Goal: Information Seeking & Learning: Find specific page/section

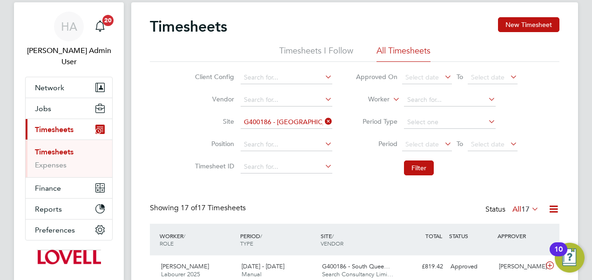
click at [323, 122] on icon at bounding box center [323, 121] width 0 height 13
click at [422, 103] on input at bounding box center [450, 100] width 92 height 13
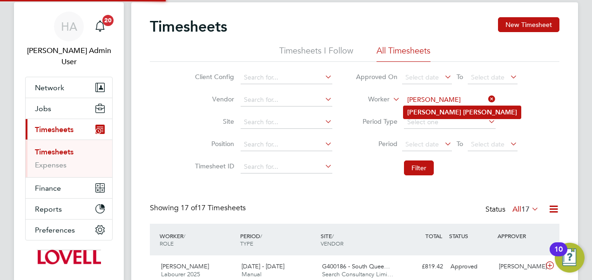
click at [419, 114] on b "Adrian" at bounding box center [434, 112] width 54 height 8
type input "[PERSON_NAME]"
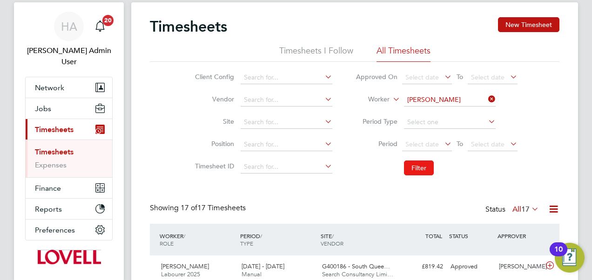
click at [415, 174] on button "Filter" at bounding box center [419, 168] width 30 height 15
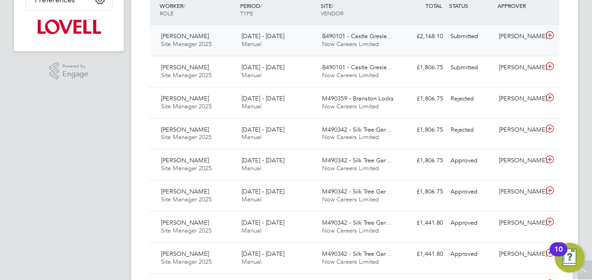
click at [201, 41] on span "Site Manager 2025" at bounding box center [186, 44] width 51 height 8
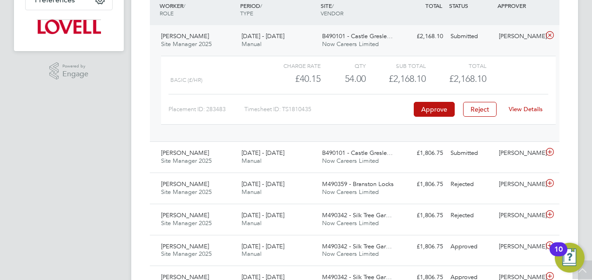
click at [518, 107] on link "View Details" at bounding box center [526, 109] width 34 height 8
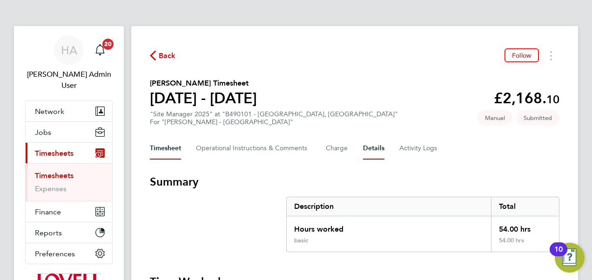
click at [373, 150] on button "Details" at bounding box center [373, 148] width 21 height 22
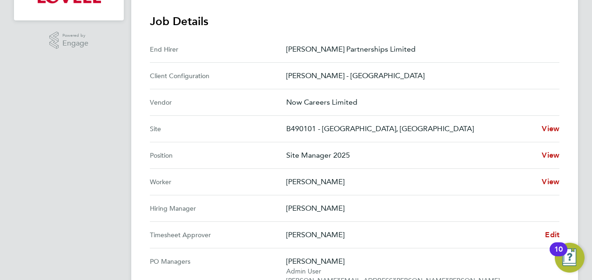
scroll to position [284, 0]
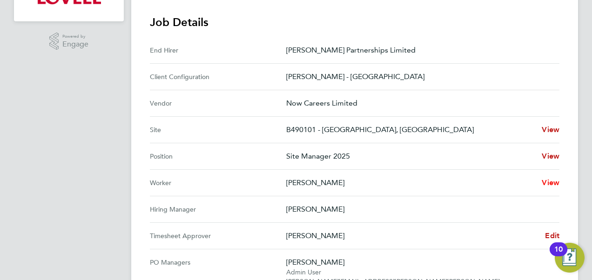
click at [548, 183] on span "View" at bounding box center [551, 182] width 18 height 9
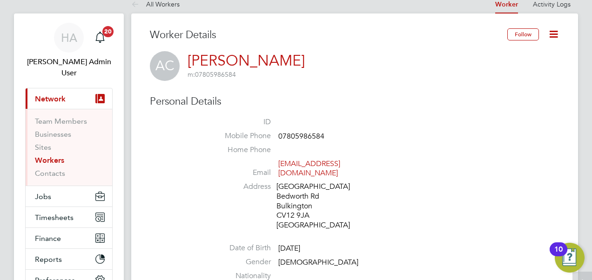
scroll to position [12, 0]
click at [155, 5] on link "All Workers" at bounding box center [155, 4] width 48 height 8
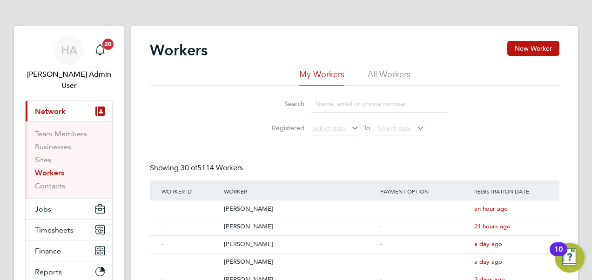
click at [389, 68] on div "Workers New Worker" at bounding box center [355, 55] width 410 height 28
click at [388, 73] on li "All Workers" at bounding box center [389, 77] width 43 height 17
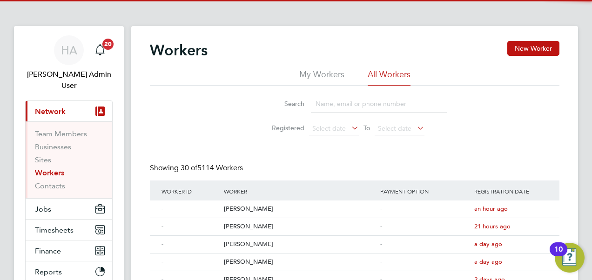
click at [341, 106] on input at bounding box center [379, 104] width 136 height 18
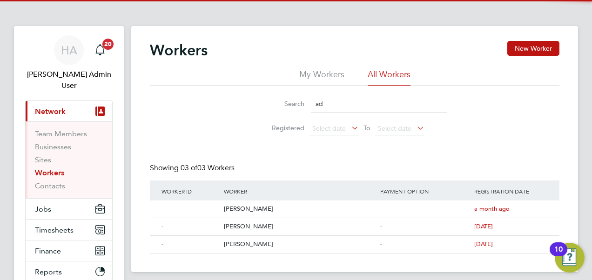
type input "a"
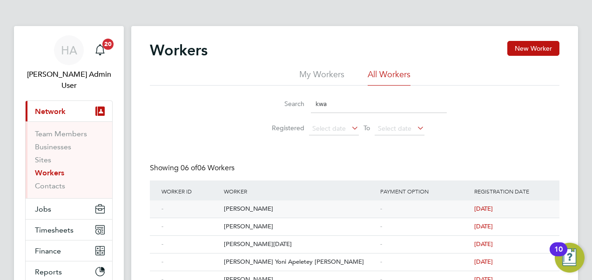
type input "kwa"
click at [255, 208] on div "[PERSON_NAME]" at bounding box center [300, 209] width 156 height 17
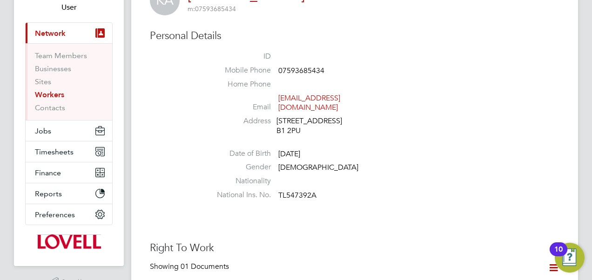
scroll to position [76, 0]
